Goal: Information Seeking & Learning: Learn about a topic

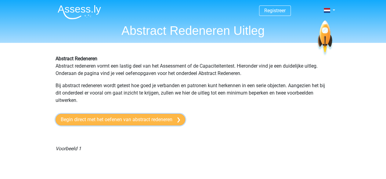
click at [161, 119] on link "Begin direct met het oefenen van abstract redeneren" at bounding box center [121, 120] width 130 height 12
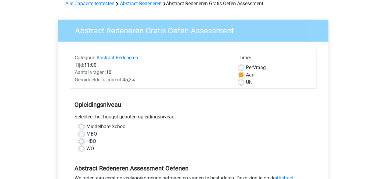
scroll to position [92, 0]
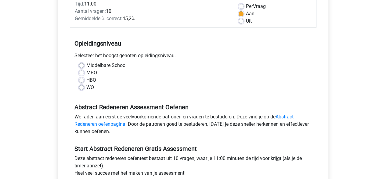
click at [86, 74] on label "MBO" at bounding box center [91, 72] width 11 height 7
click at [81, 74] on input "MBO" at bounding box center [81, 72] width 5 height 6
radio input "true"
click at [109, 123] on link "Abstract Redeneren oefenpagina" at bounding box center [184, 120] width 219 height 13
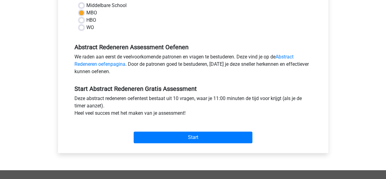
scroll to position [153, 0]
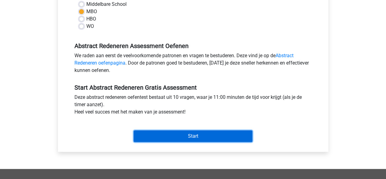
click at [204, 136] on input "Start" at bounding box center [193, 136] width 119 height 12
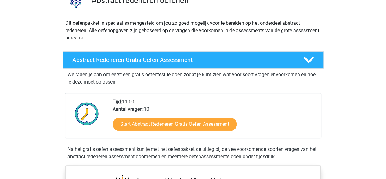
scroll to position [61, 0]
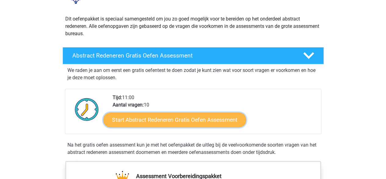
click at [199, 119] on link "Start Abstract Redeneren Gratis Oefen Assessment" at bounding box center [174, 119] width 143 height 15
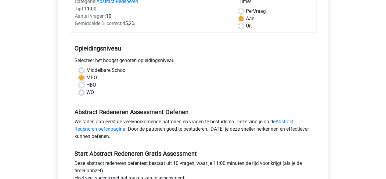
scroll to position [122, 0]
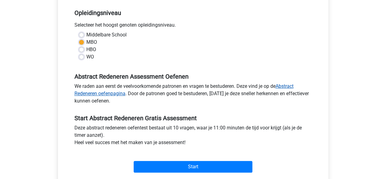
click at [104, 94] on link "Abstract Redeneren oefenpagina" at bounding box center [184, 89] width 219 height 13
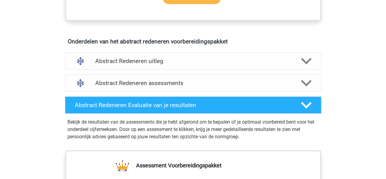
scroll to position [367, 0]
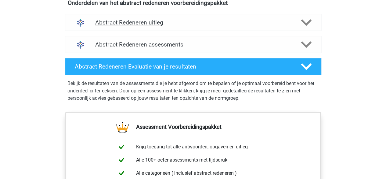
click at [307, 23] on polygon at bounding box center [306, 22] width 11 height 7
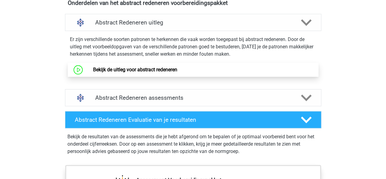
click at [170, 70] on link "Bekijk de uitleg voor abstract redeneren" at bounding box center [135, 70] width 84 height 6
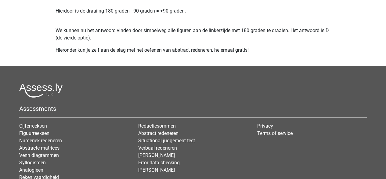
scroll to position [1245, 0]
